Goal: Task Accomplishment & Management: Use online tool/utility

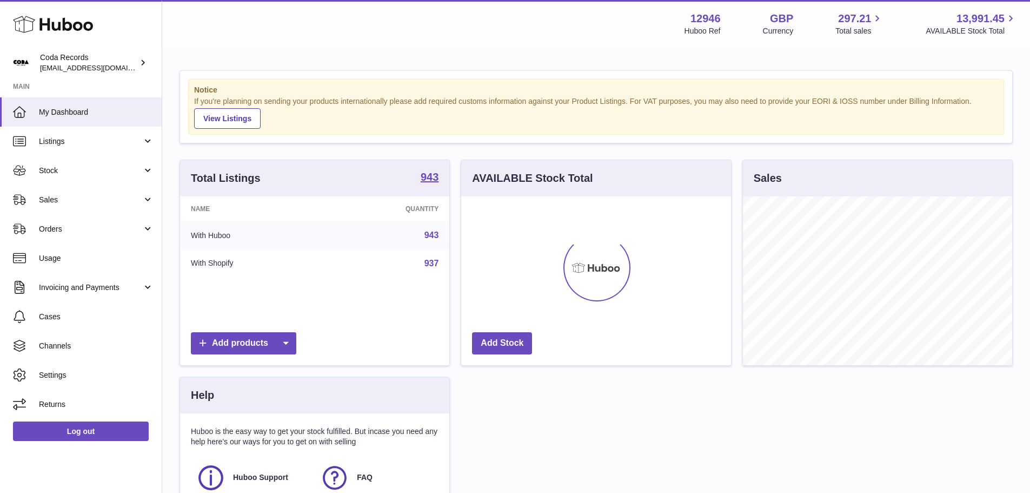
scroll to position [169, 270]
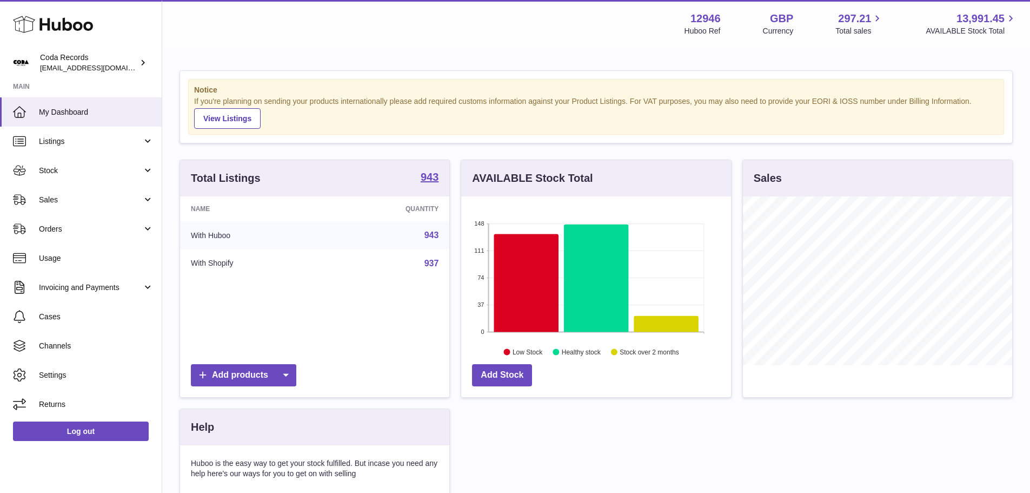
drag, startPoint x: 57, startPoint y: 196, endPoint x: 57, endPoint y: 229, distance: 33.0
click at [57, 196] on span "Sales" at bounding box center [90, 200] width 103 height 10
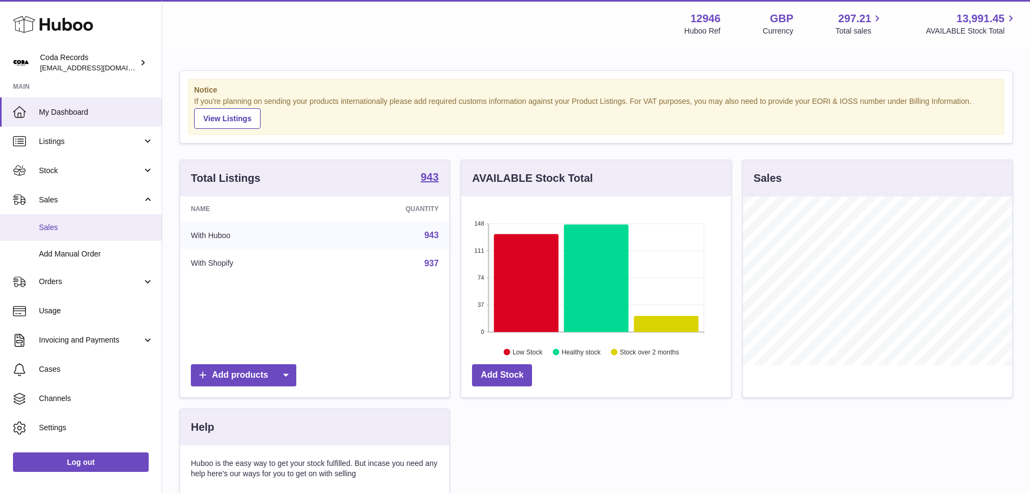
click at [57, 232] on span "Sales" at bounding box center [96, 227] width 115 height 10
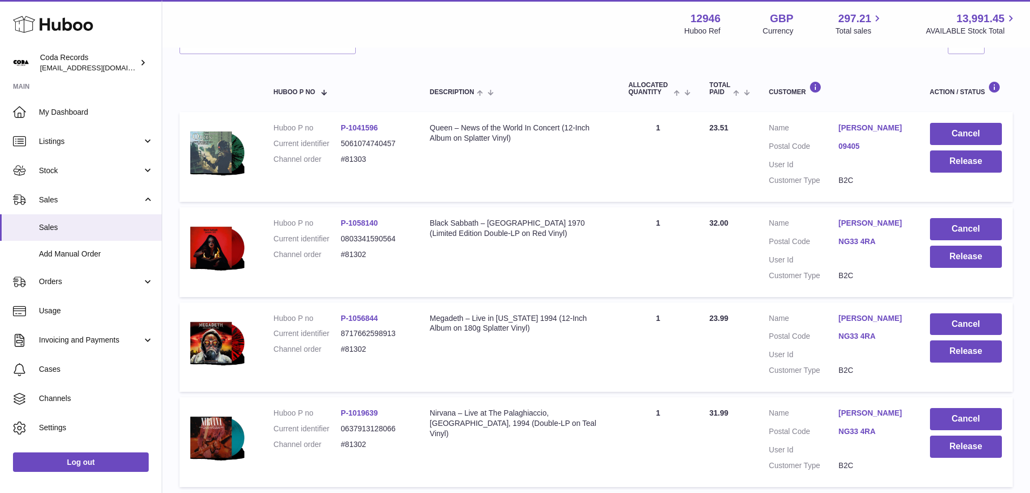
scroll to position [162, 0]
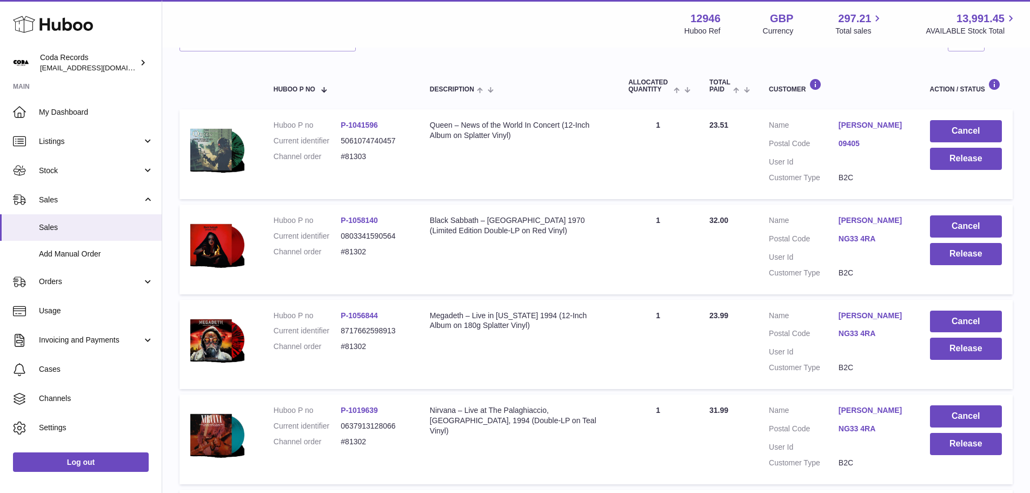
click at [868, 121] on link "René Kaiser" at bounding box center [874, 125] width 70 height 10
click at [760, 164] on div at bounding box center [515, 246] width 1030 height 493
click at [944, 162] on button "Release" at bounding box center [966, 159] width 72 height 22
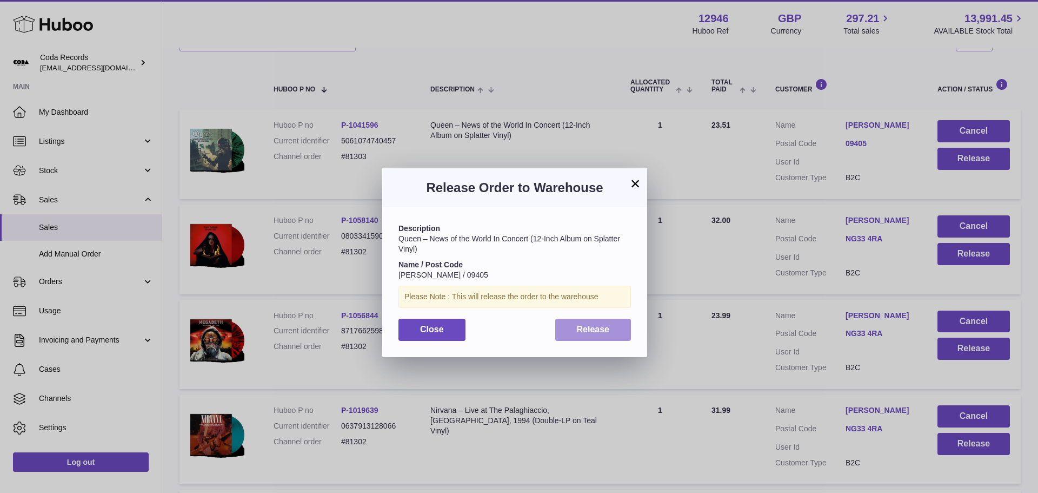
click at [595, 327] on span "Release" at bounding box center [593, 328] width 33 height 9
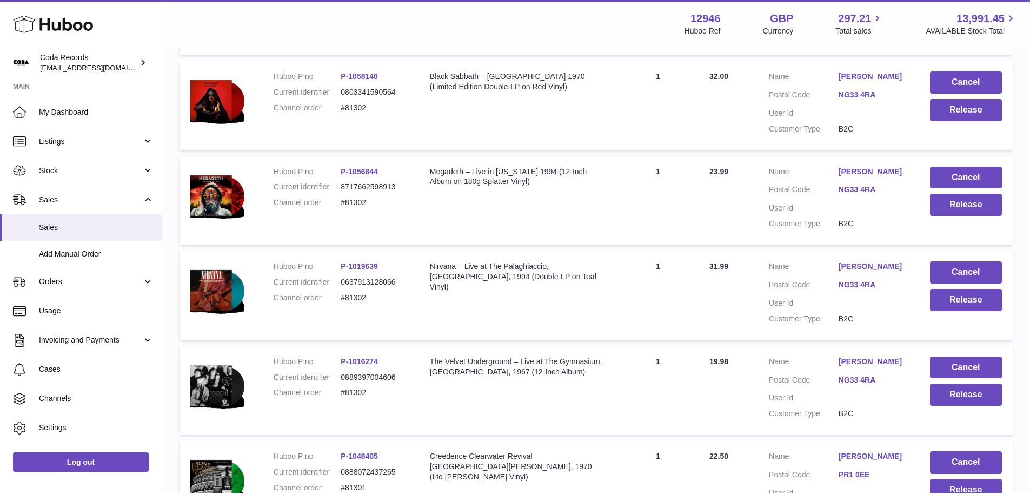
scroll to position [324, 0]
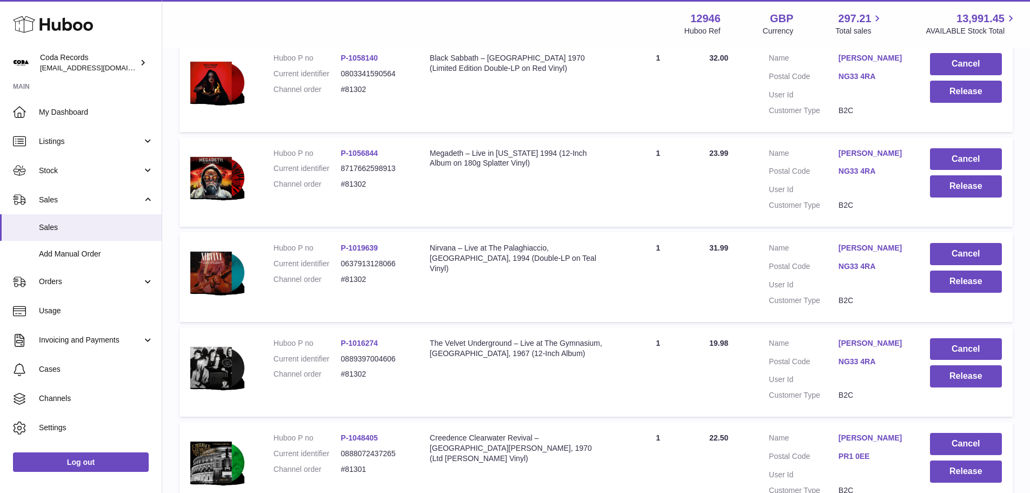
click at [863, 342] on link "James Aldous" at bounding box center [874, 343] width 70 height 10
click at [940, 101] on button "Release" at bounding box center [966, 92] width 72 height 22
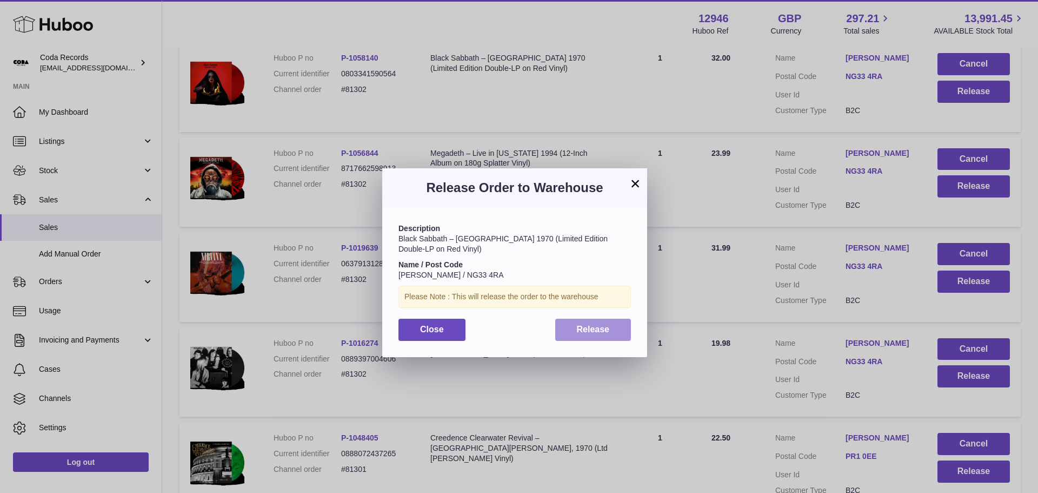
click at [616, 325] on button "Release" at bounding box center [593, 329] width 76 height 22
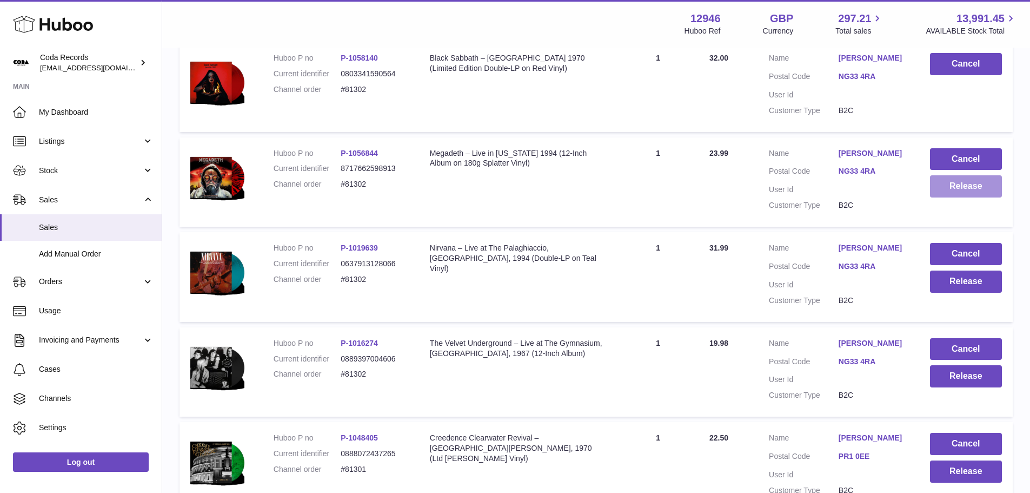
click at [978, 185] on button "Release" at bounding box center [966, 186] width 72 height 22
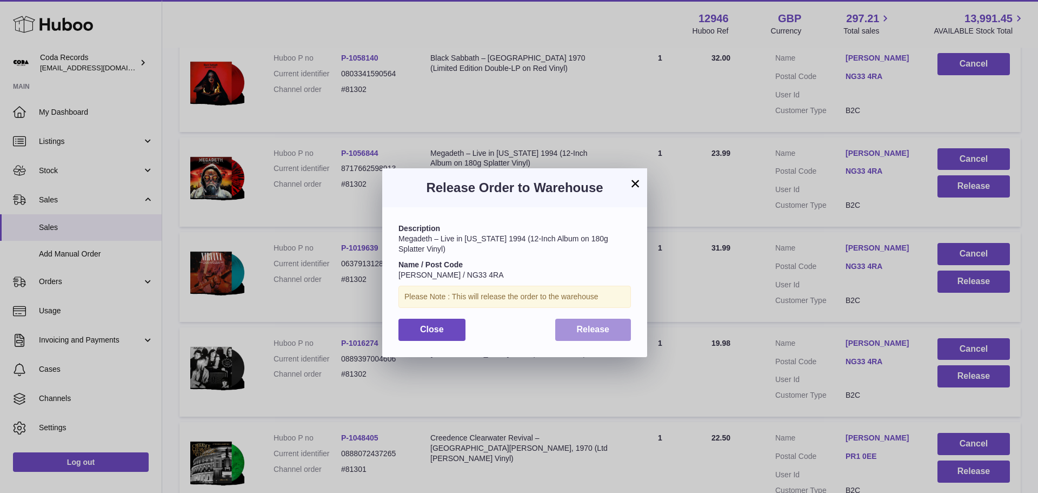
click at [616, 333] on button "Release" at bounding box center [593, 329] width 76 height 22
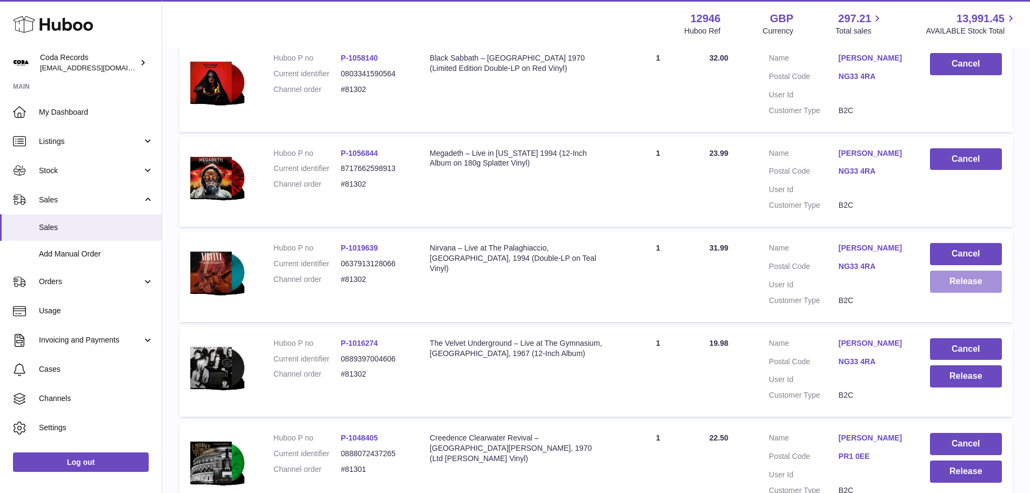
click at [961, 287] on button "Release" at bounding box center [966, 281] width 72 height 22
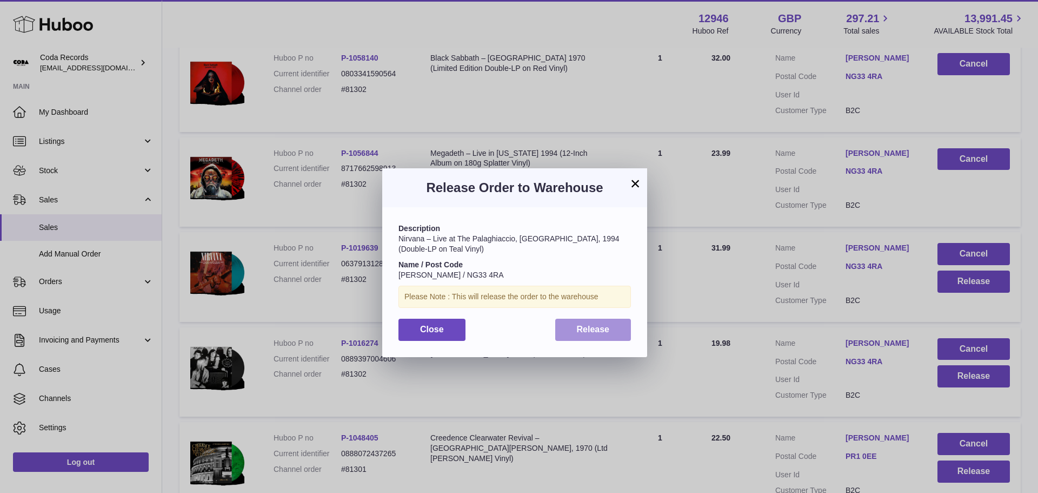
click at [606, 322] on button "Release" at bounding box center [593, 329] width 76 height 22
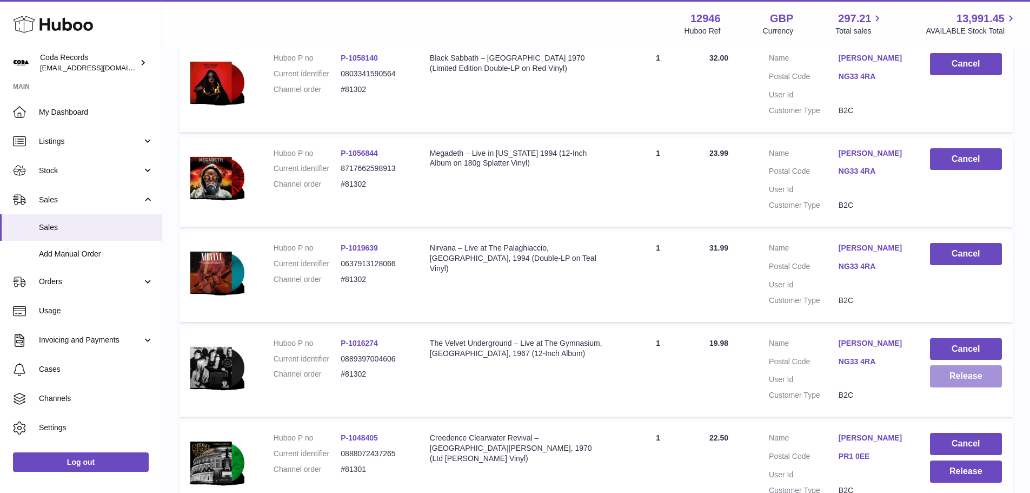
click at [939, 377] on button "Release" at bounding box center [966, 376] width 72 height 22
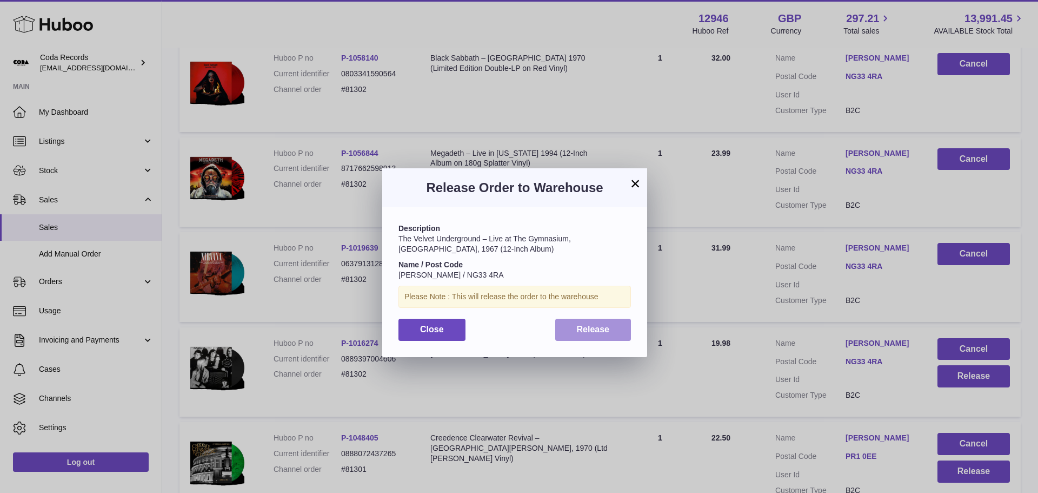
click at [612, 323] on button "Release" at bounding box center [593, 329] width 76 height 22
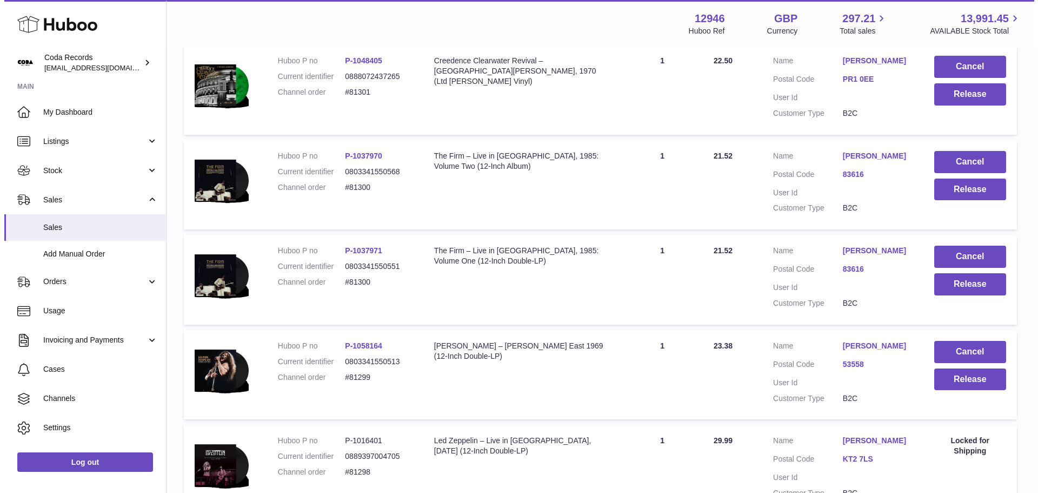
scroll to position [703, 0]
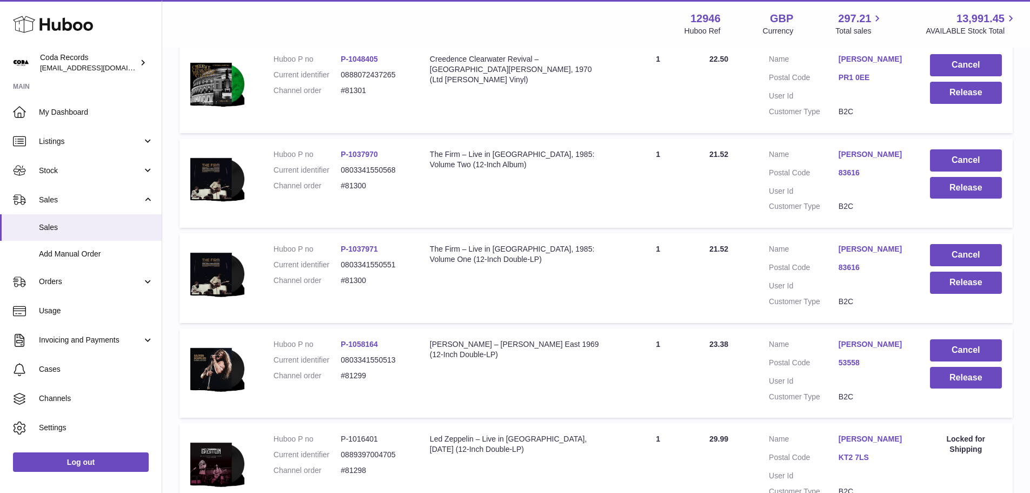
click at [856, 56] on link "patrick lee" at bounding box center [874, 59] width 70 height 10
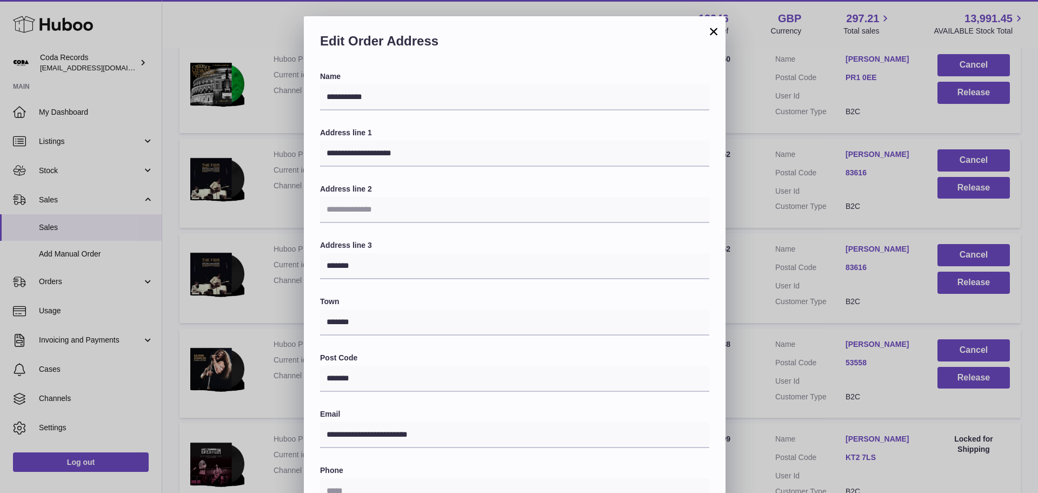
click at [811, 114] on div "**********" at bounding box center [519, 340] width 1038 height 649
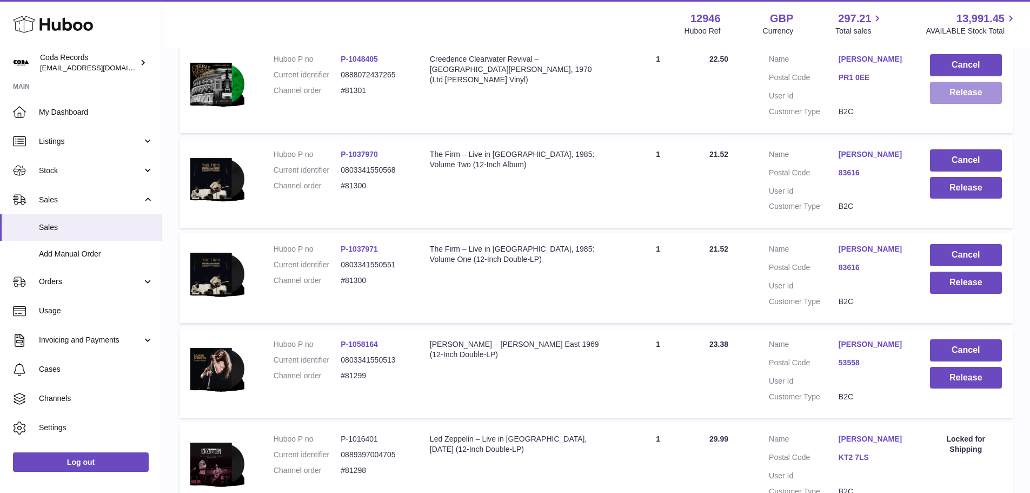
click at [947, 91] on button "Release" at bounding box center [966, 93] width 72 height 22
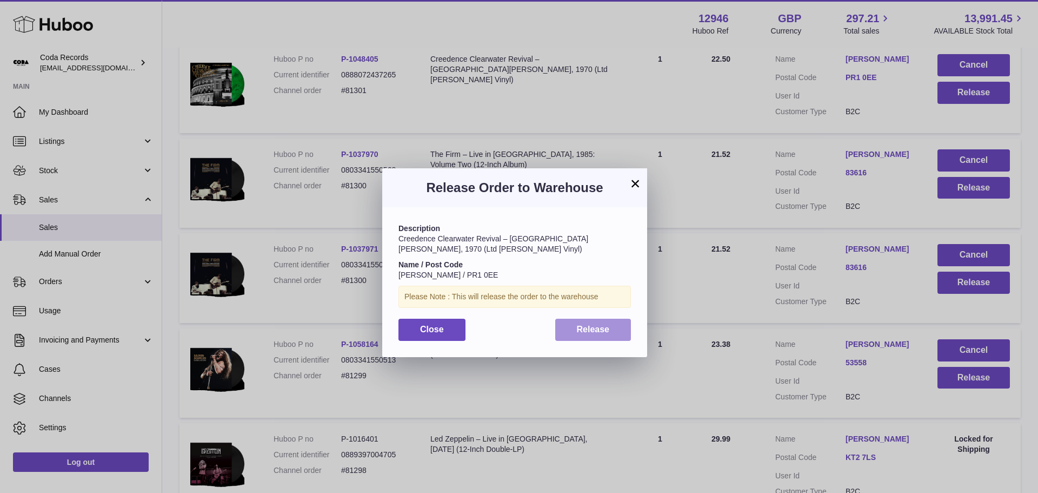
click at [602, 322] on button "Release" at bounding box center [593, 329] width 76 height 22
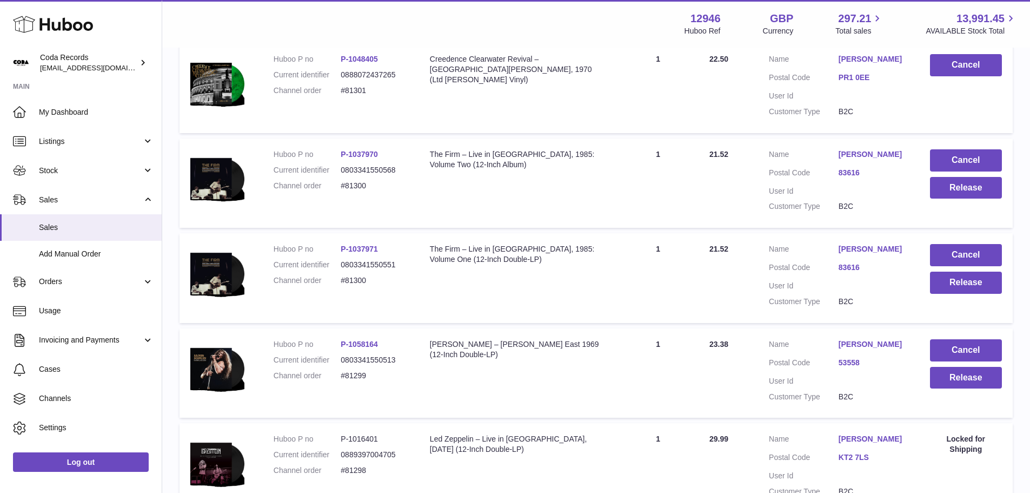
click at [858, 148] on td "Customer Name Duane Murphy Postal Code 83616 User Id Customer Type B2C" at bounding box center [838, 183] width 161 height 90
click at [856, 154] on link "Duane Murphy" at bounding box center [874, 154] width 70 height 10
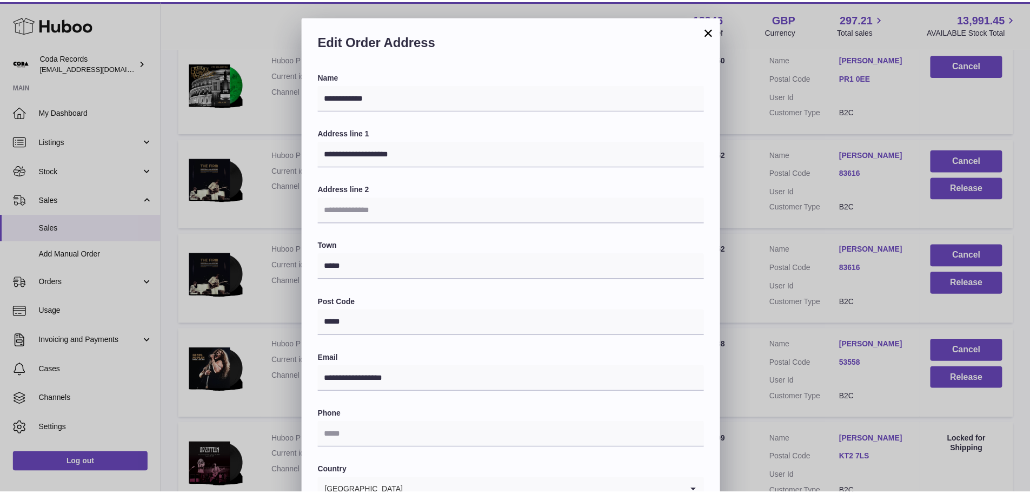
scroll to position [54, 0]
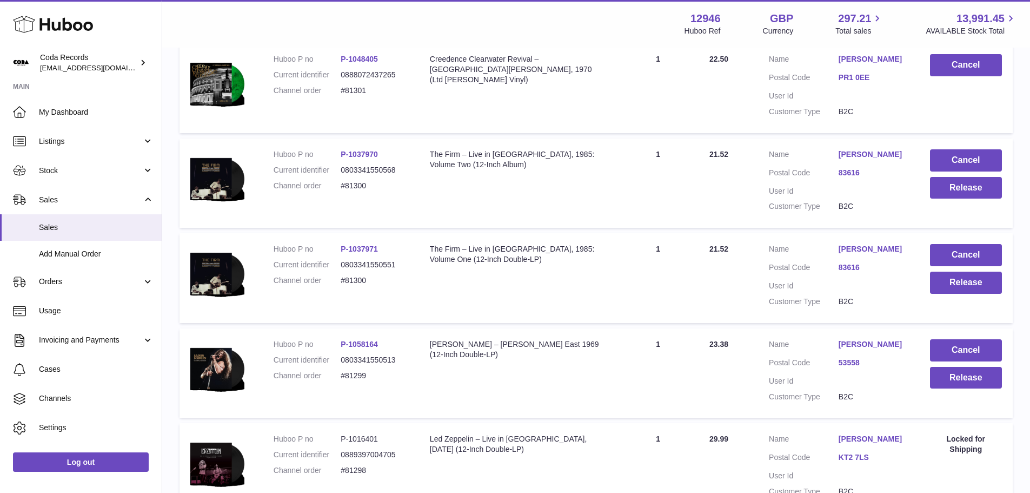
click at [771, 238] on div at bounding box center [515, 246] width 1030 height 493
click at [946, 197] on button "Release" at bounding box center [966, 188] width 72 height 22
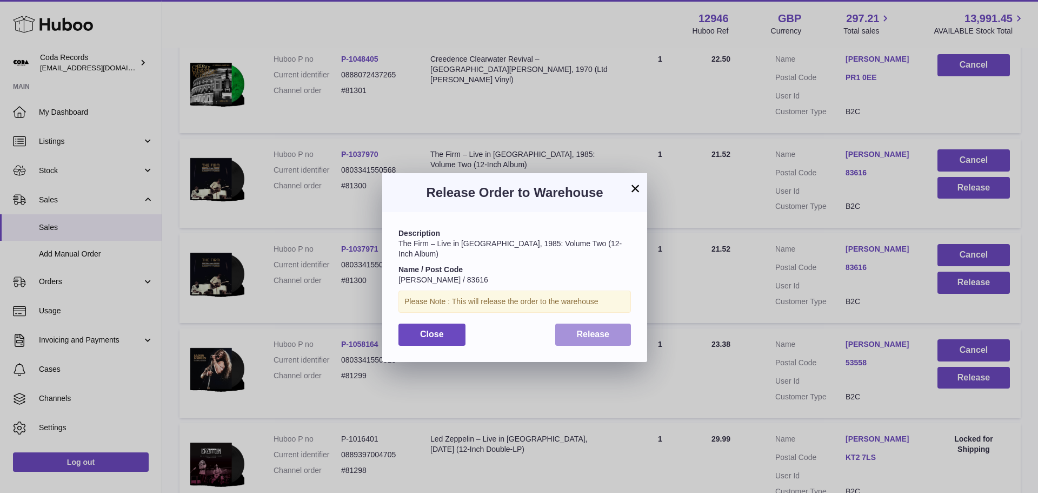
drag, startPoint x: 603, startPoint y: 320, endPoint x: 764, endPoint y: 322, distance: 161.1
click at [604, 329] on span "Release" at bounding box center [593, 333] width 33 height 9
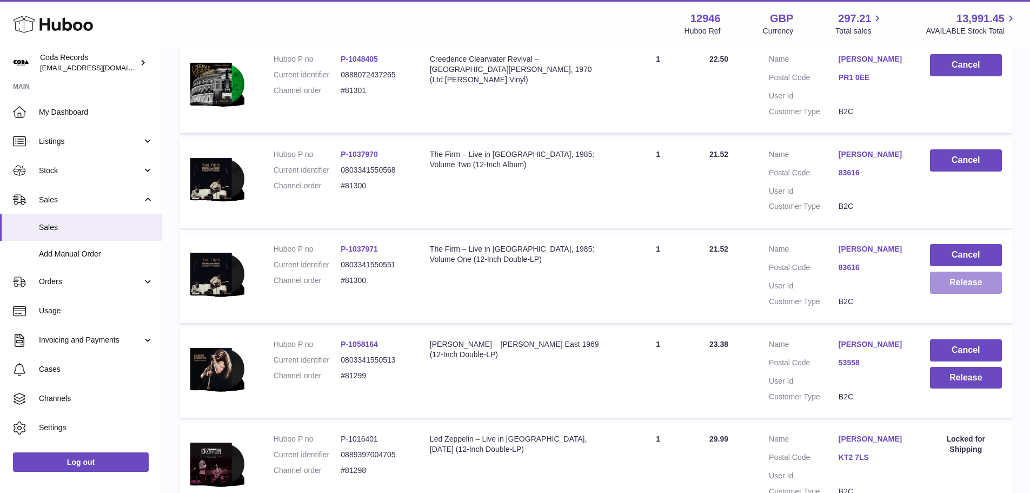
click at [961, 287] on button "Release" at bounding box center [966, 282] width 72 height 22
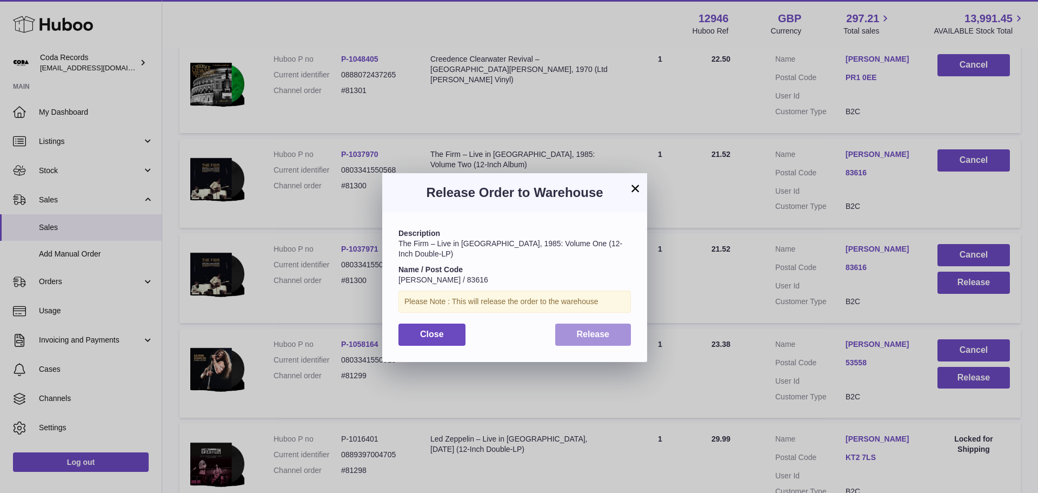
click at [615, 329] on button "Release" at bounding box center [593, 334] width 76 height 22
